Goal: Obtain resource: Obtain resource

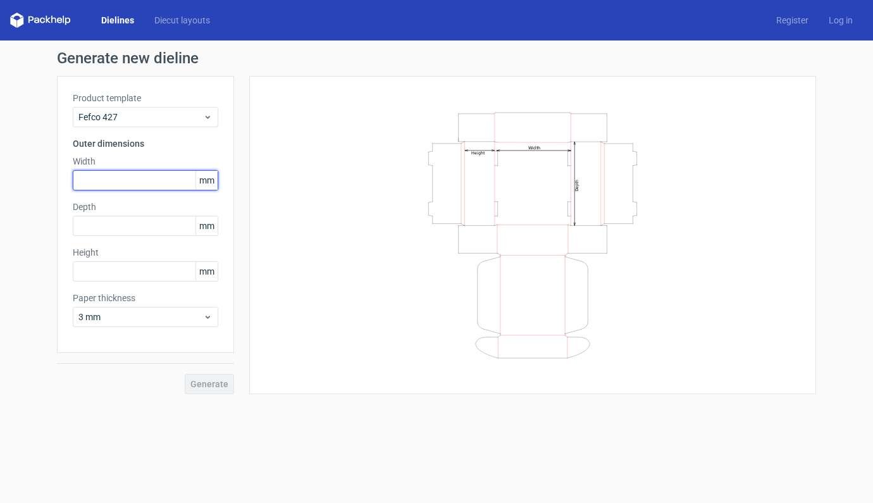
click at [122, 183] on input "text" at bounding box center [146, 180] width 146 height 20
type input "220"
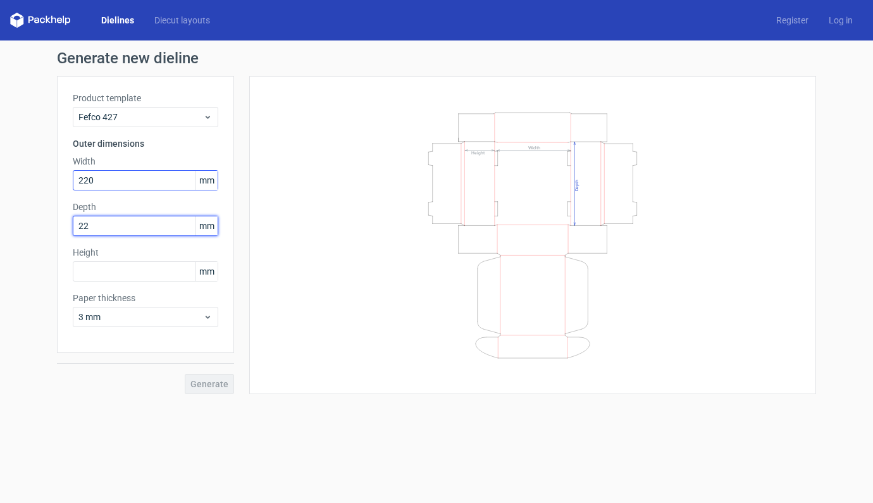
type input "220"
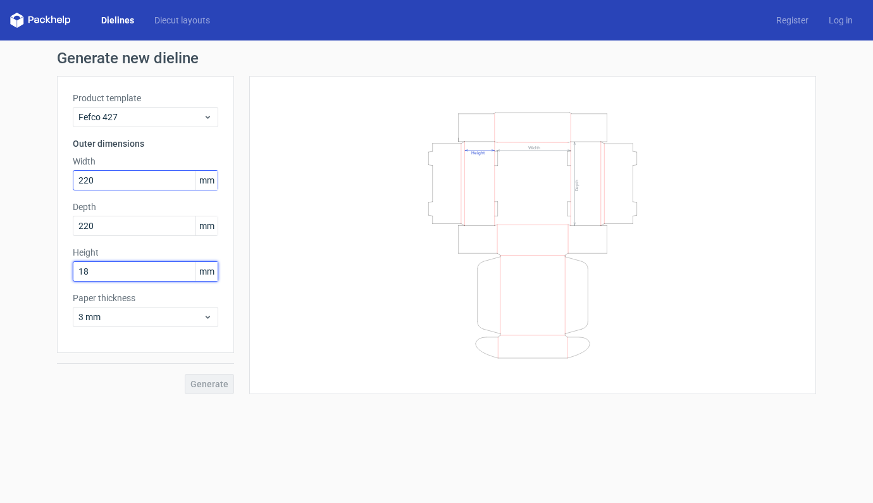
type input "180"
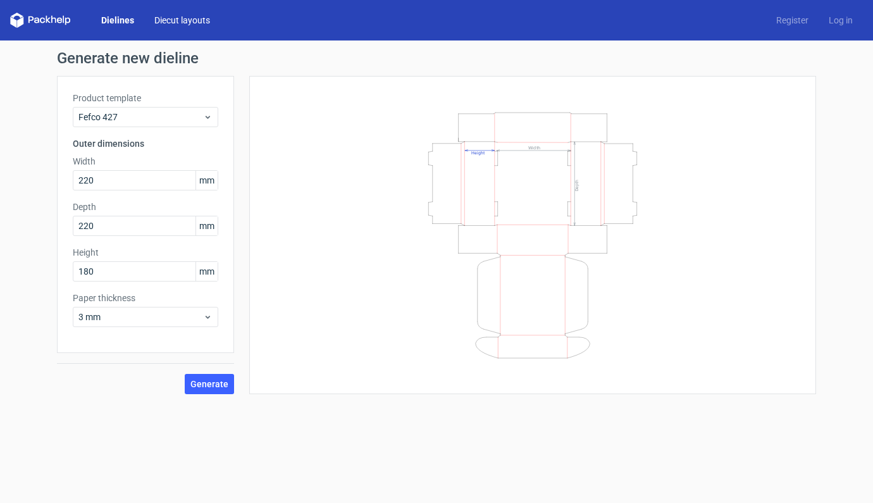
click at [178, 19] on link "Diecut layouts" at bounding box center [182, 20] width 76 height 13
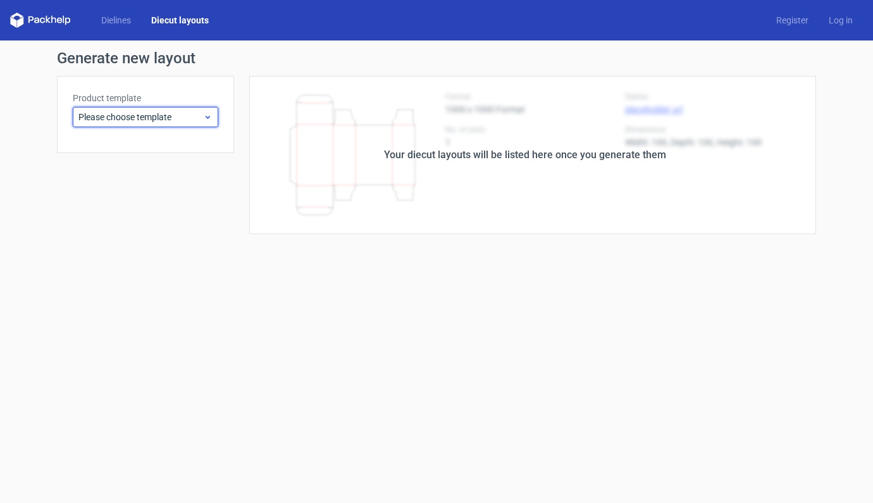
click at [157, 118] on span "Please choose template" at bounding box center [140, 117] width 125 height 13
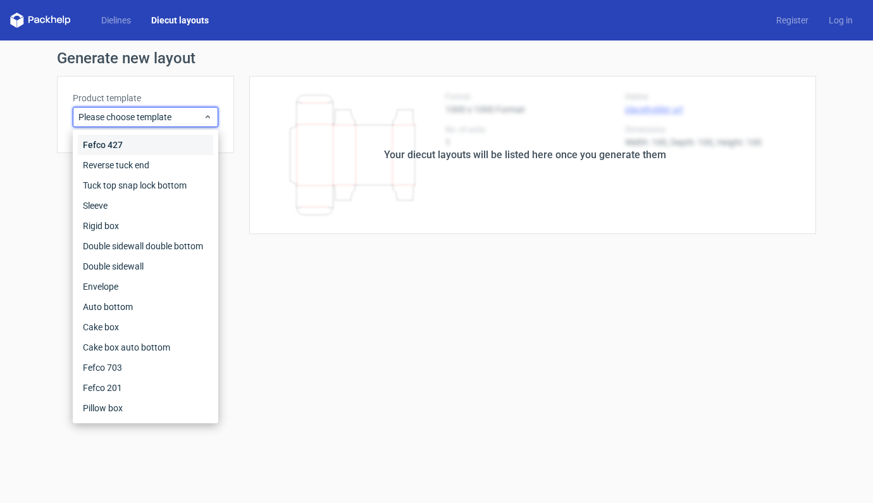
click at [111, 142] on div "Fefco 427" at bounding box center [145, 145] width 135 height 20
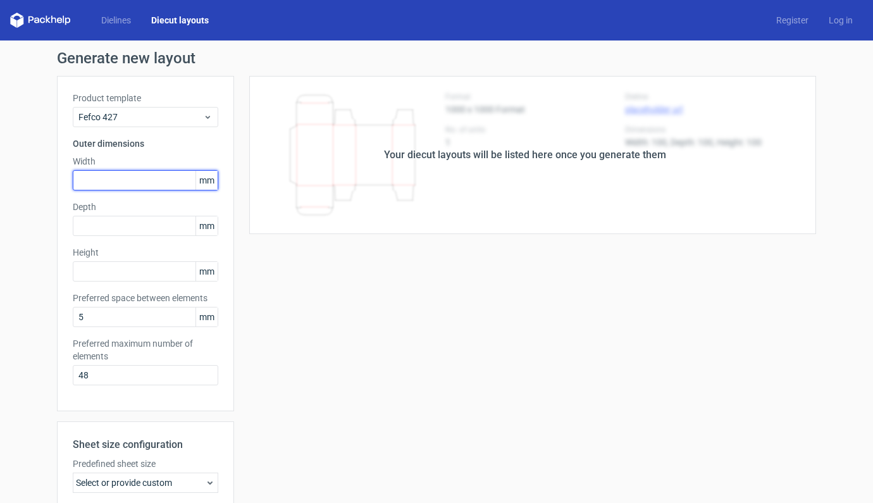
click at [120, 187] on input "text" at bounding box center [146, 180] width 146 height 20
type input "220"
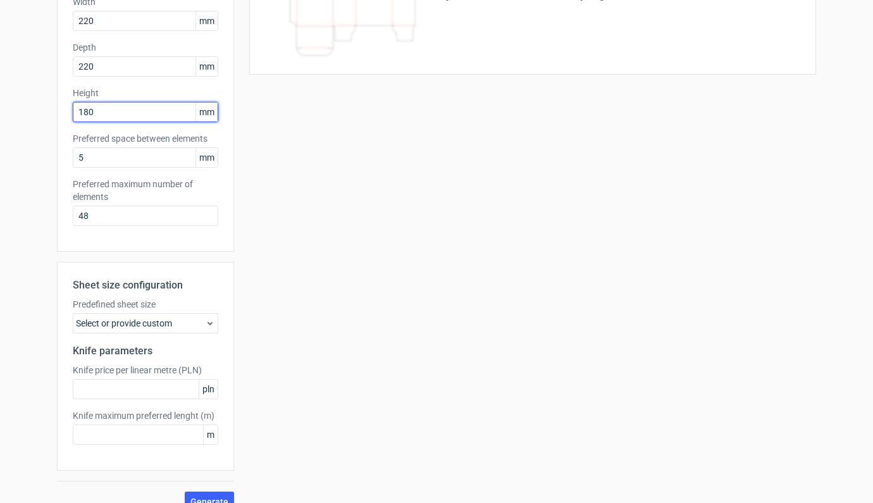
scroll to position [178, 0]
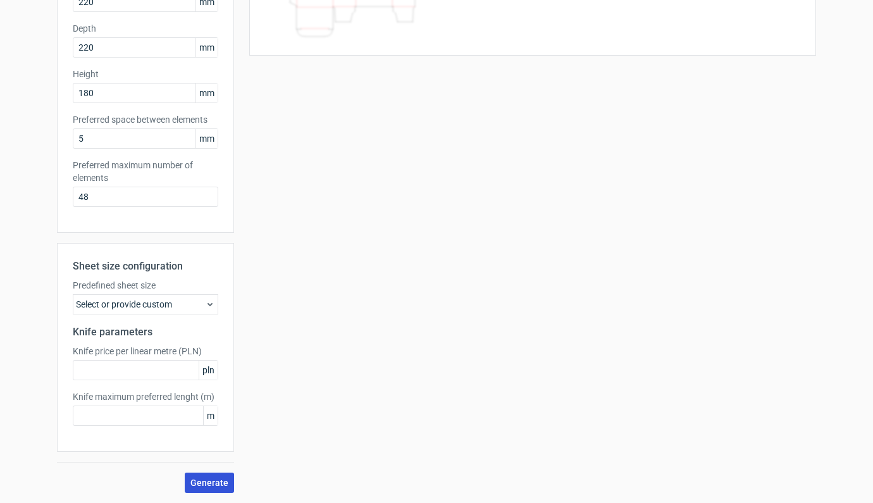
click at [202, 475] on button "Generate" at bounding box center [209, 483] width 49 height 20
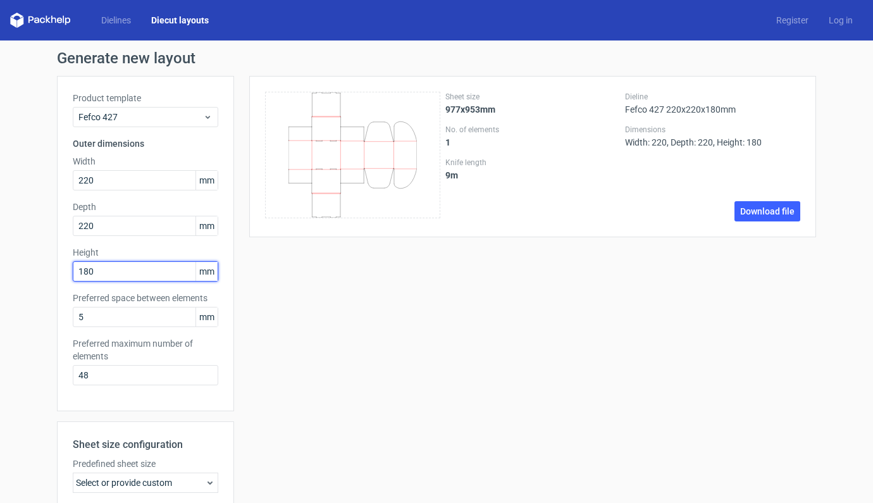
click at [82, 271] on input "180" at bounding box center [146, 271] width 146 height 20
type input "150"
click at [771, 208] on link "Download file" at bounding box center [768, 211] width 66 height 20
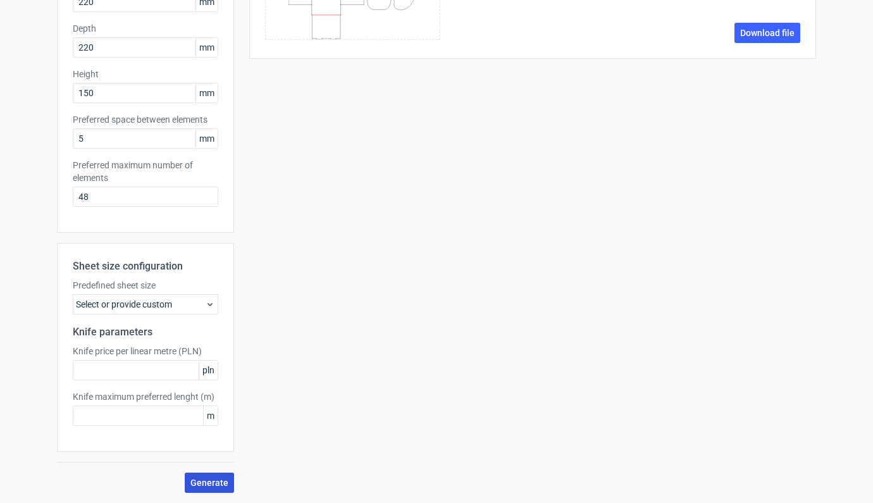
click at [206, 485] on span "Generate" at bounding box center [209, 482] width 38 height 9
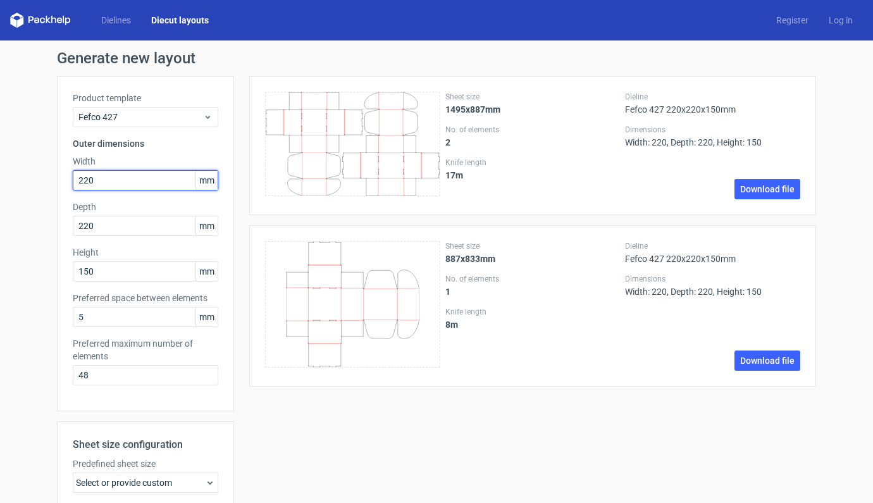
click at [83, 180] on input "220" at bounding box center [146, 180] width 146 height 20
type input "200"
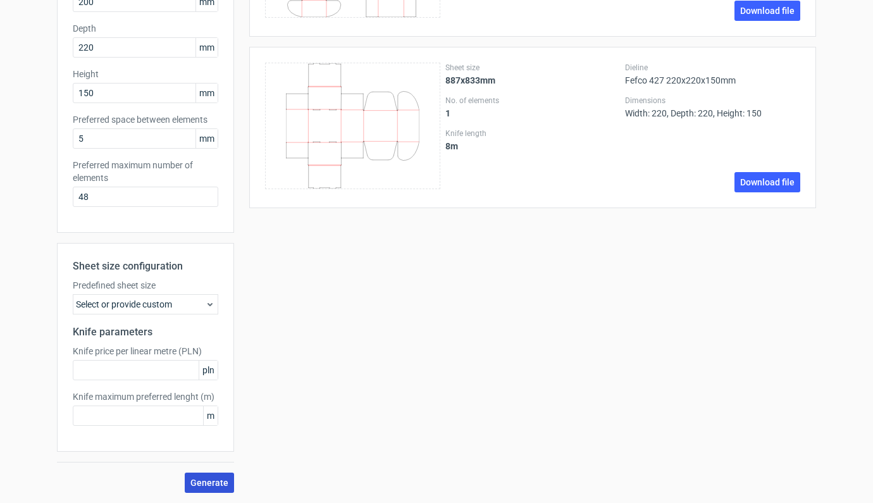
click at [209, 492] on button "Generate" at bounding box center [209, 483] width 49 height 20
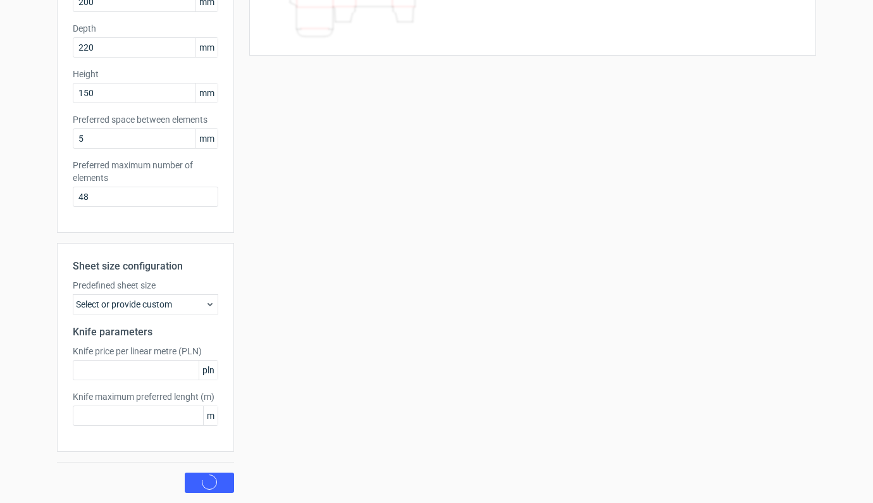
scroll to position [0, 0]
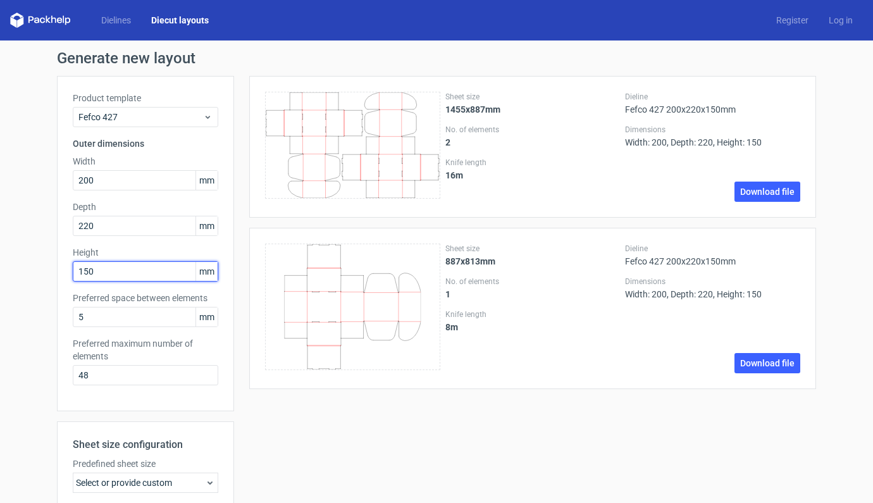
click at [85, 275] on input "150" at bounding box center [146, 271] width 146 height 20
type input "130"
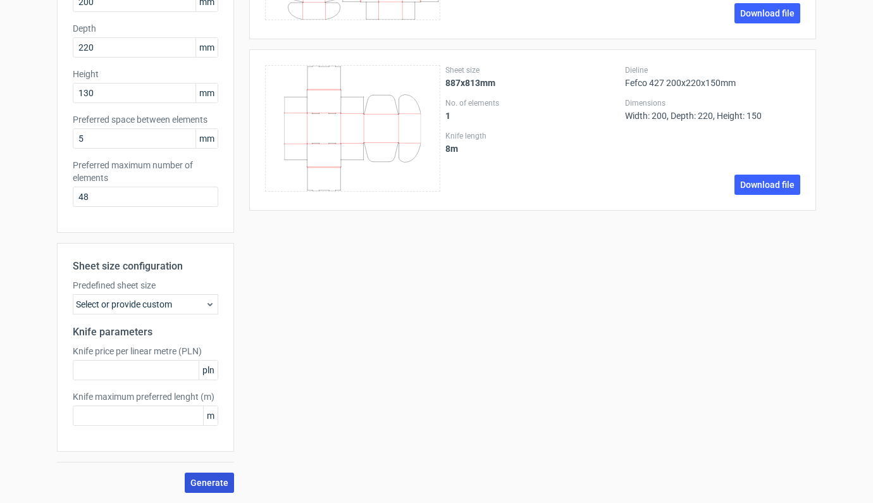
click at [209, 492] on div "Generate new layout Product template Fefco 427 Outer dimensions Width 200 mm De…" at bounding box center [436, 182] width 873 height 641
click at [208, 485] on span "Generate" at bounding box center [209, 482] width 38 height 9
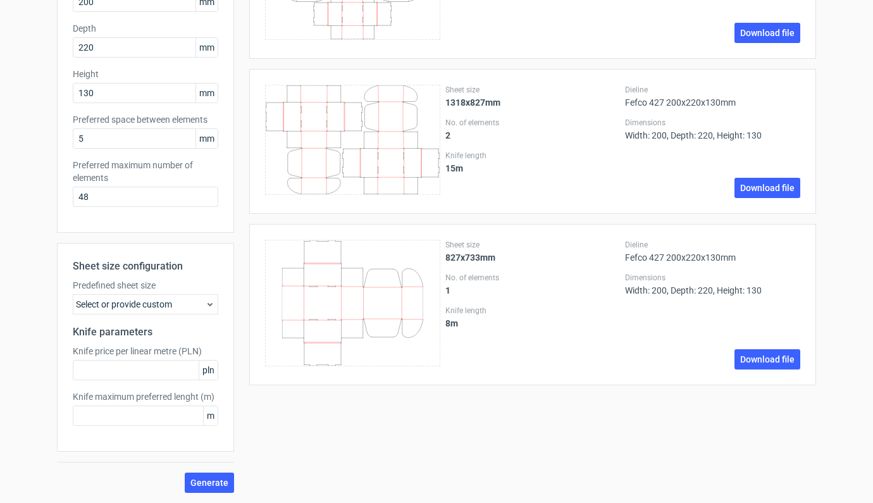
scroll to position [0, 0]
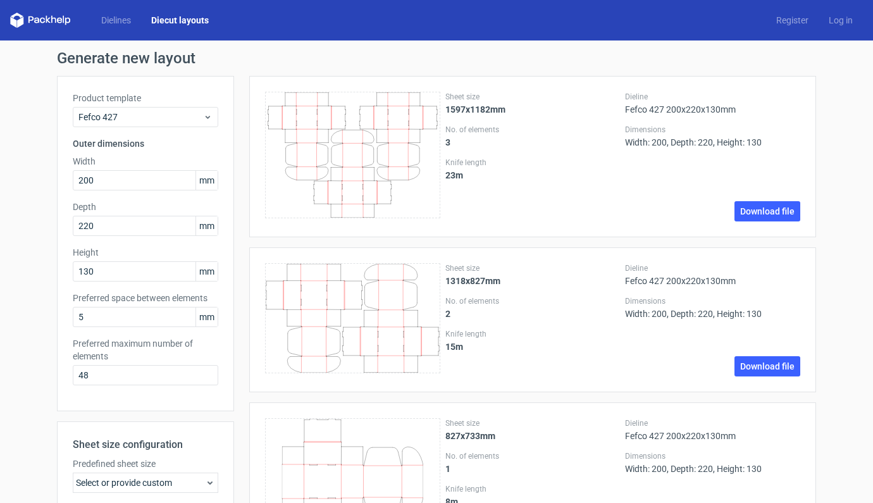
click at [187, 20] on link "Diecut layouts" at bounding box center [180, 20] width 78 height 13
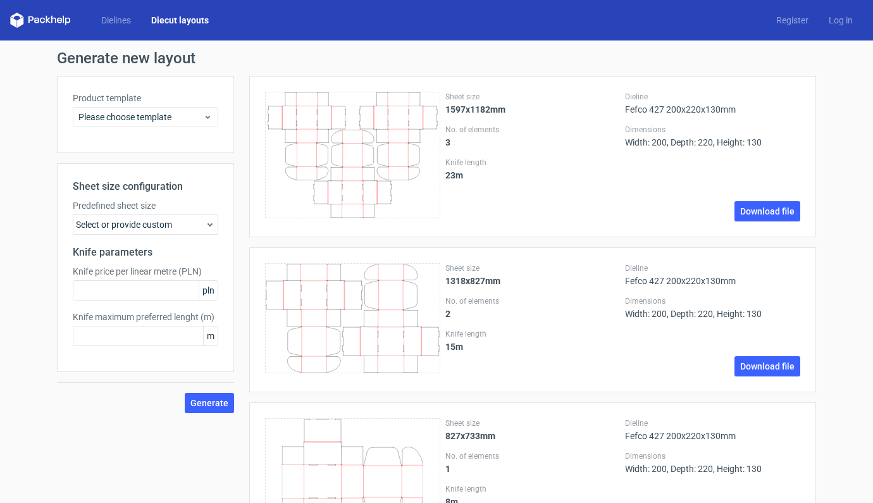
click at [187, 20] on link "Diecut layouts" at bounding box center [180, 20] width 78 height 13
click at [203, 118] on icon at bounding box center [207, 117] width 9 height 10
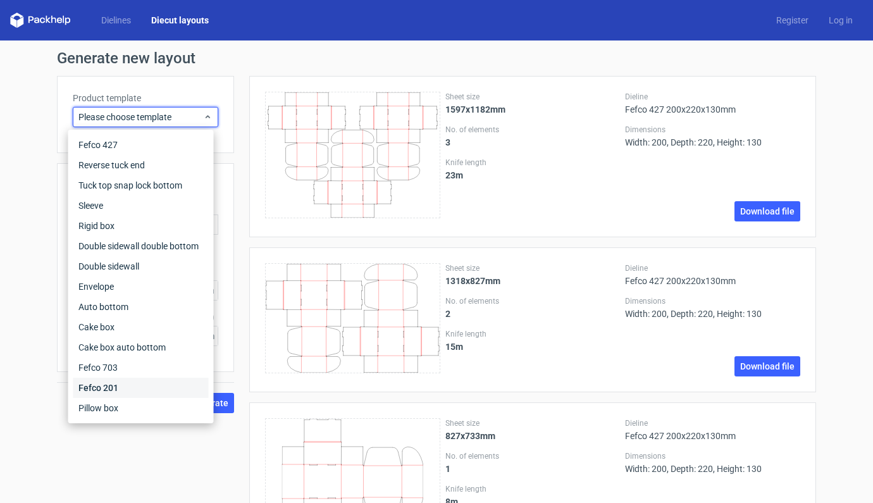
click at [96, 385] on div "Fefco 201" at bounding box center [140, 388] width 135 height 20
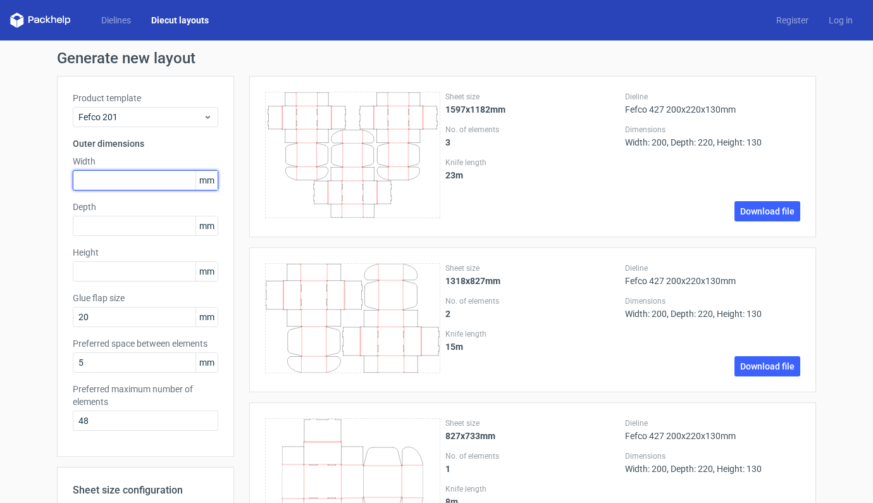
click at [134, 178] on input "text" at bounding box center [146, 180] width 146 height 20
type input "220"
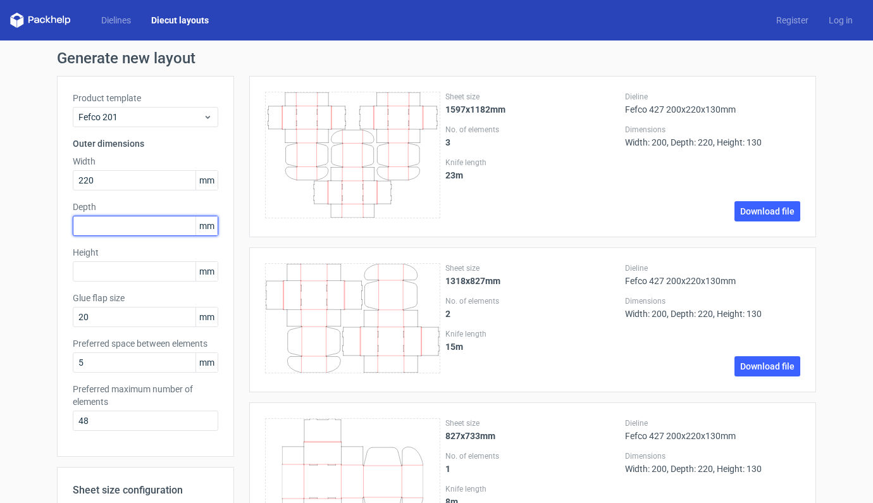
click at [132, 230] on input "text" at bounding box center [146, 226] width 146 height 20
type input "220"
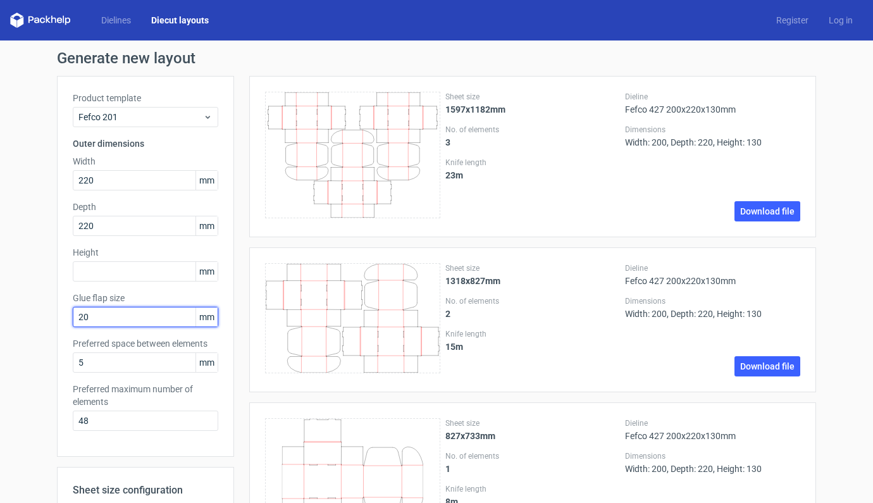
click at [89, 319] on input "20" at bounding box center [146, 317] width 146 height 20
click at [99, 265] on input "text" at bounding box center [146, 271] width 146 height 20
type input "180"
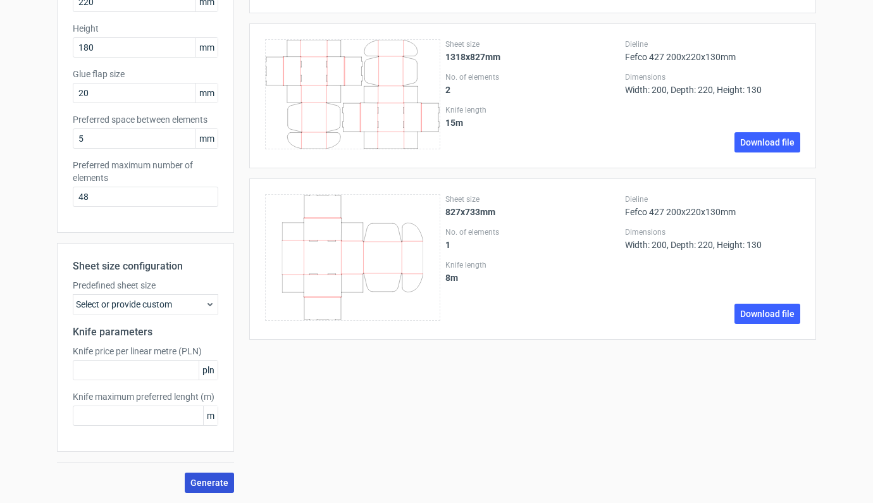
click at [206, 474] on button "Generate" at bounding box center [209, 483] width 49 height 20
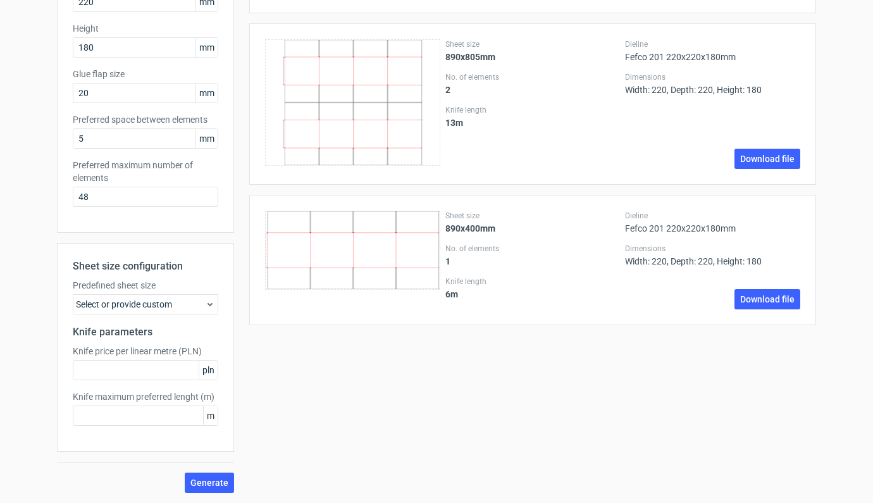
scroll to position [0, 0]
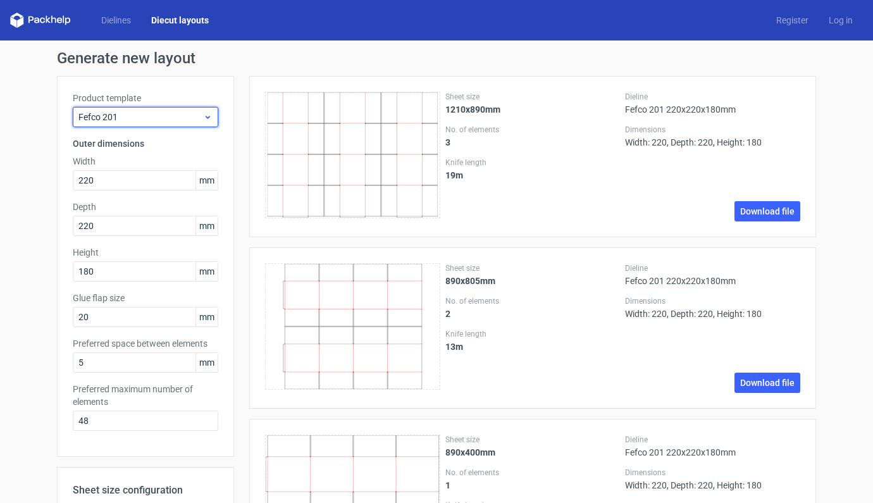
click at [187, 114] on span "Fefco 201" at bounding box center [140, 117] width 125 height 13
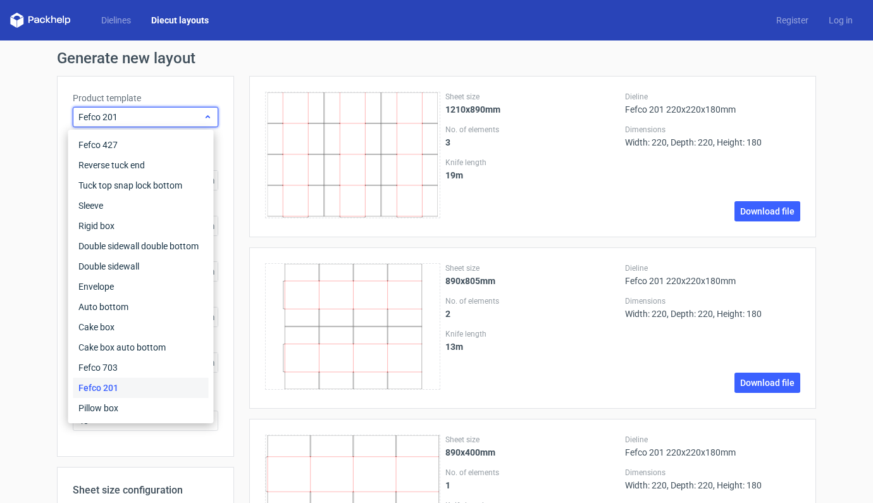
click at [186, 114] on span "Fefco 201" at bounding box center [140, 117] width 125 height 13
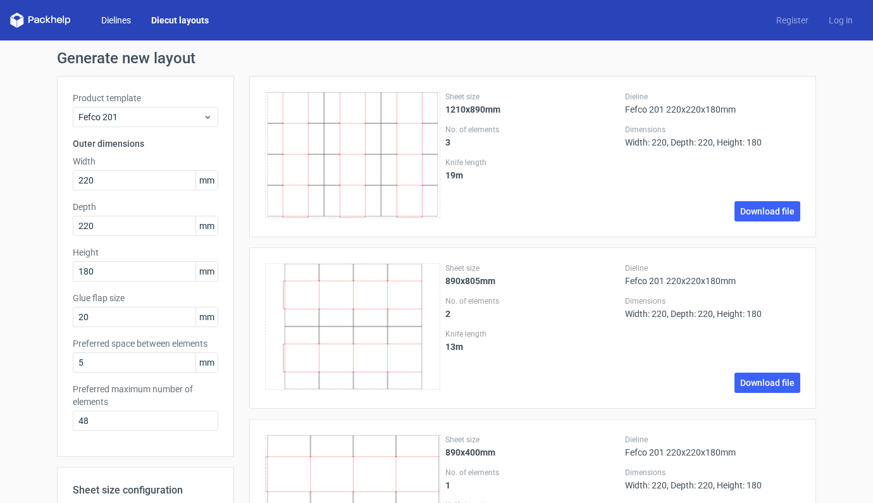
click at [116, 22] on link "Dielines" at bounding box center [116, 20] width 50 height 13
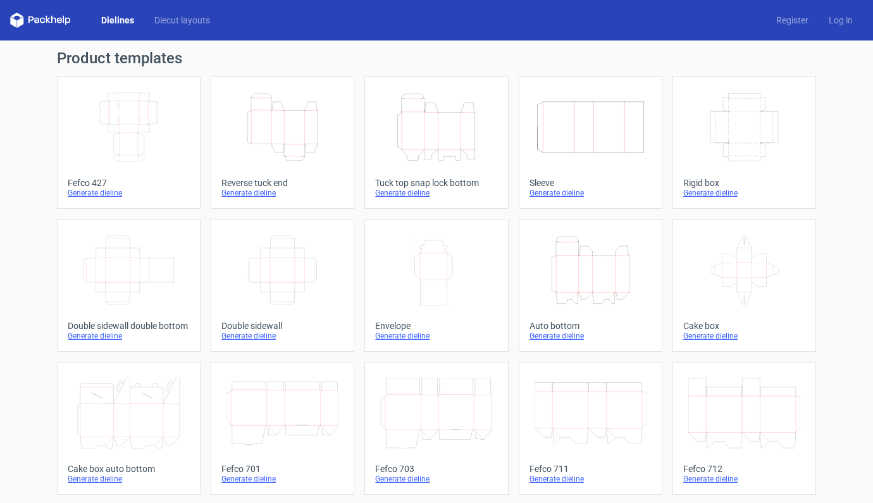
scroll to position [288, 0]
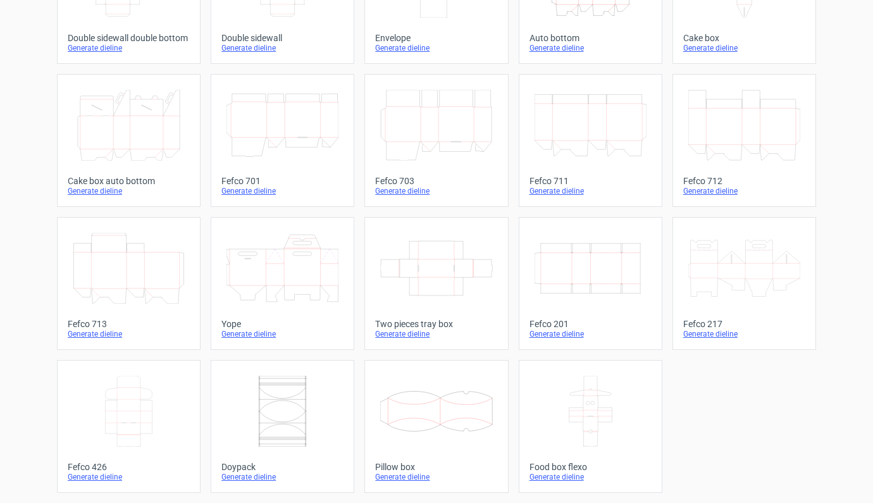
click at [124, 395] on icon at bounding box center [129, 411] width 112 height 71
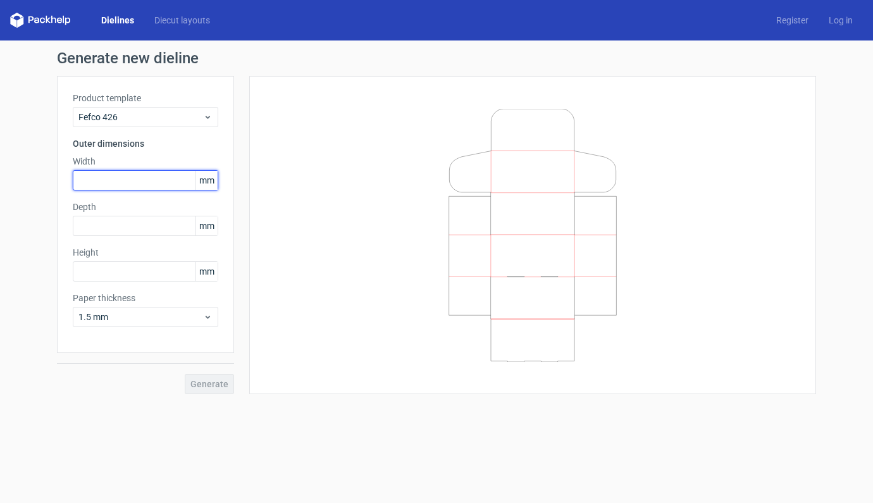
click at [134, 180] on input "text" at bounding box center [146, 180] width 146 height 20
type input "220"
type input "130"
click at [206, 383] on span "Generate" at bounding box center [209, 384] width 38 height 9
